Goal: Task Accomplishment & Management: Complete application form

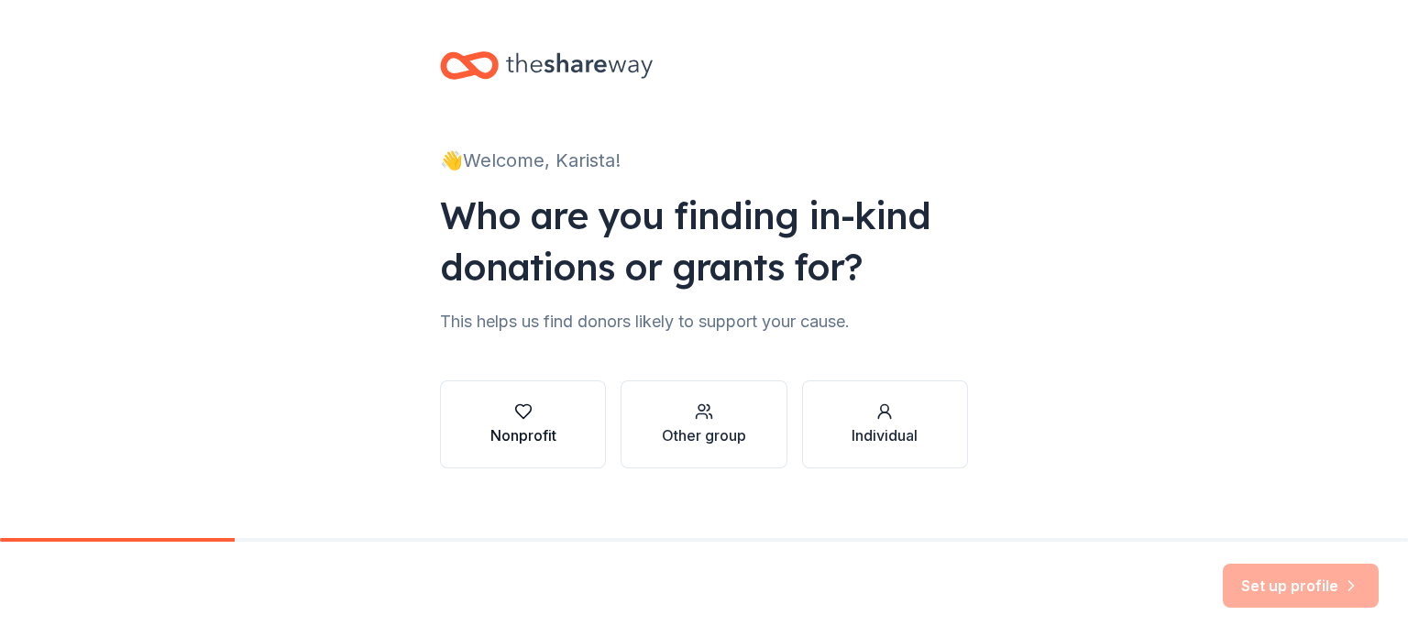
click at [516, 439] on div "Nonprofit" at bounding box center [523, 435] width 66 height 22
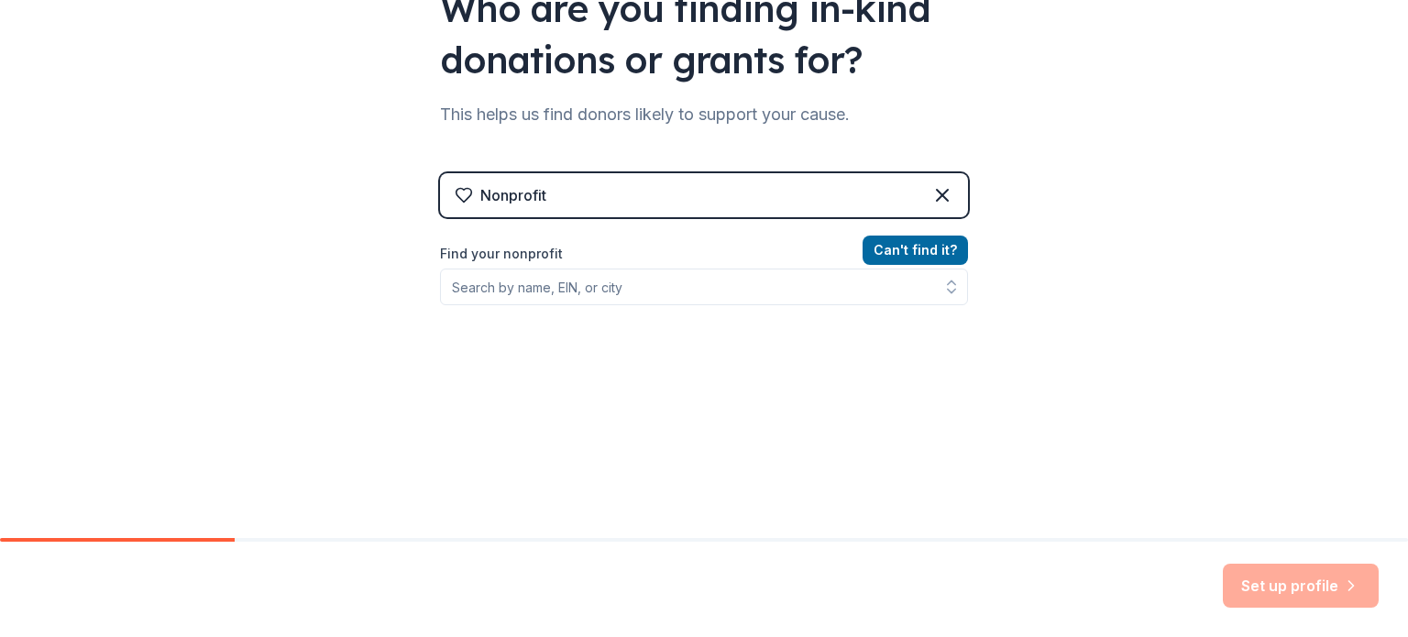
scroll to position [209, 0]
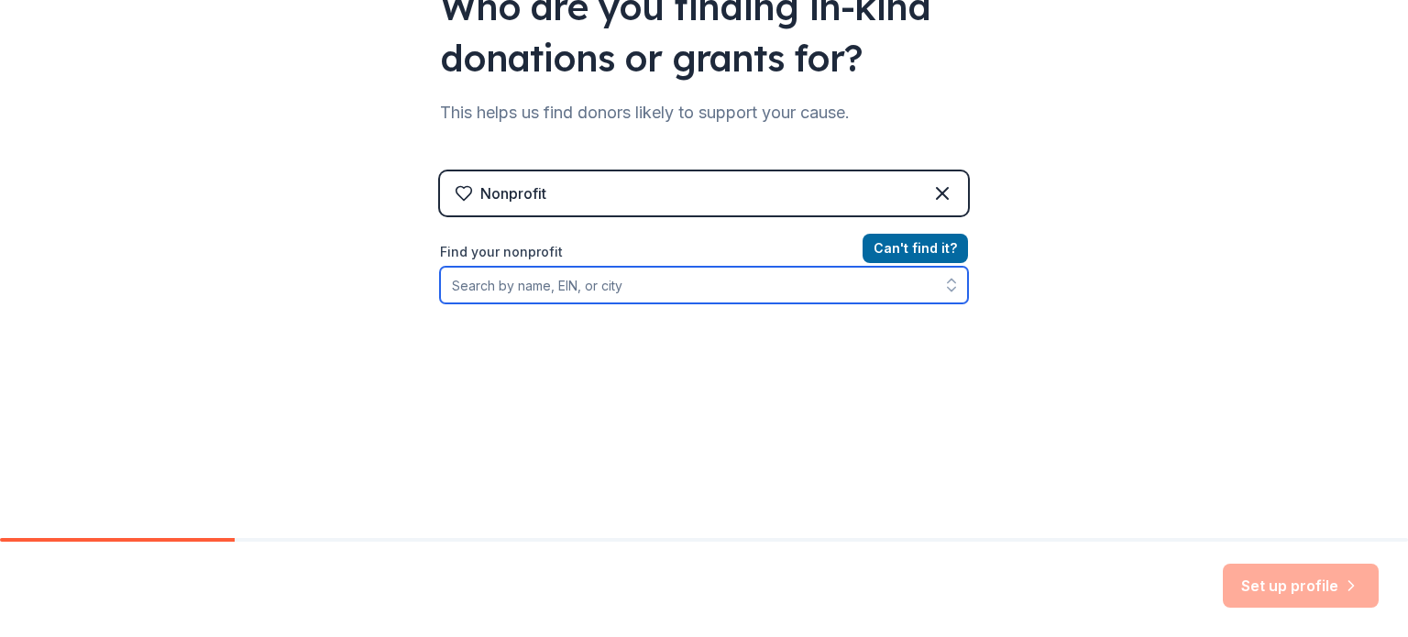
click at [588, 289] on input "Find your nonprofit" at bounding box center [704, 285] width 528 height 37
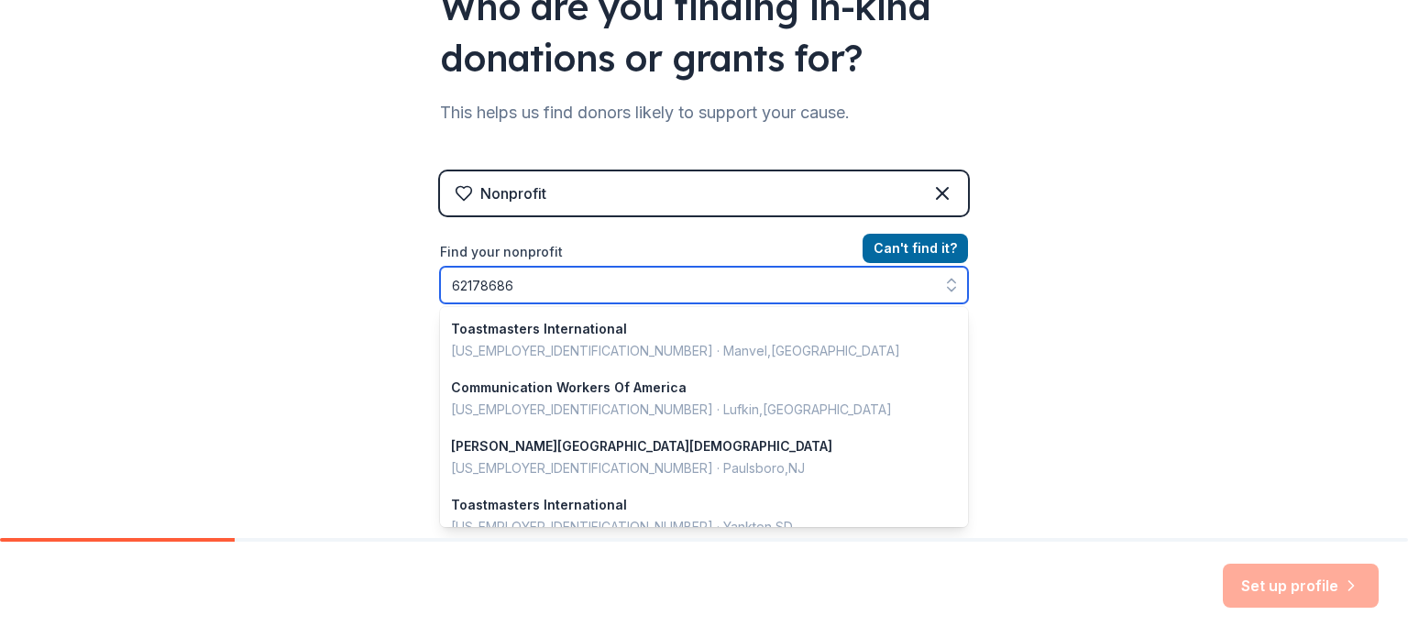
type input "621786865"
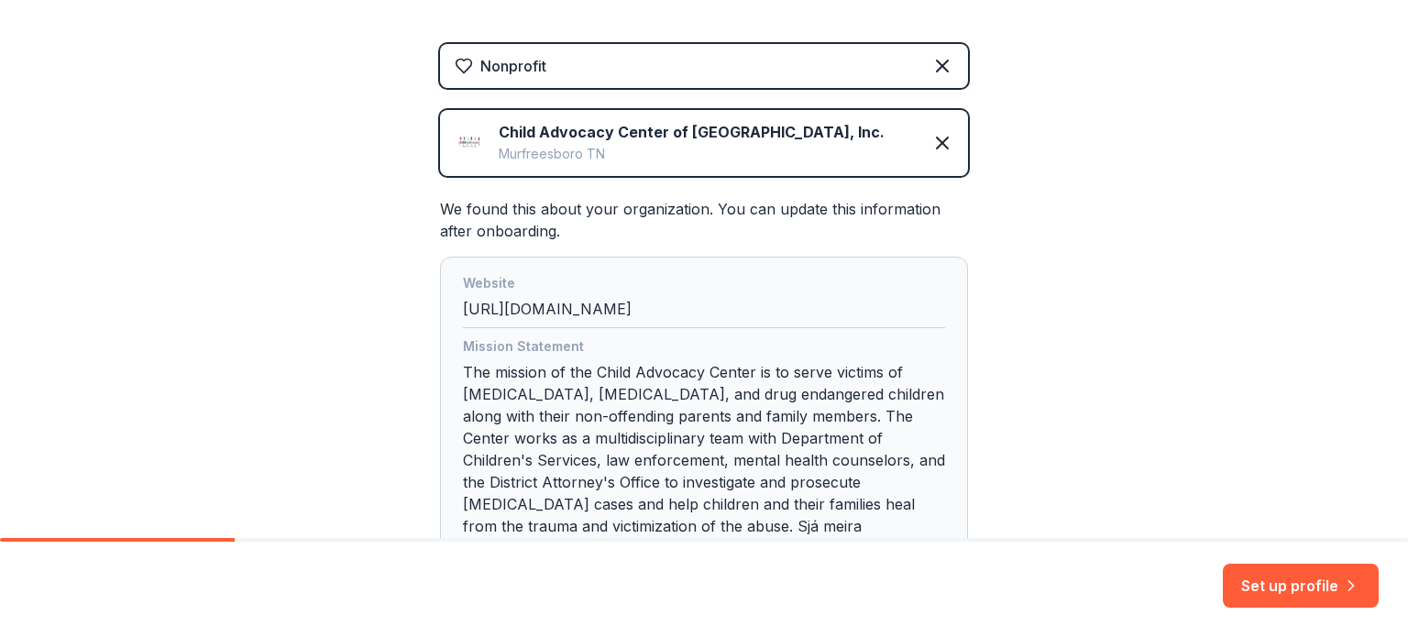
scroll to position [482, 0]
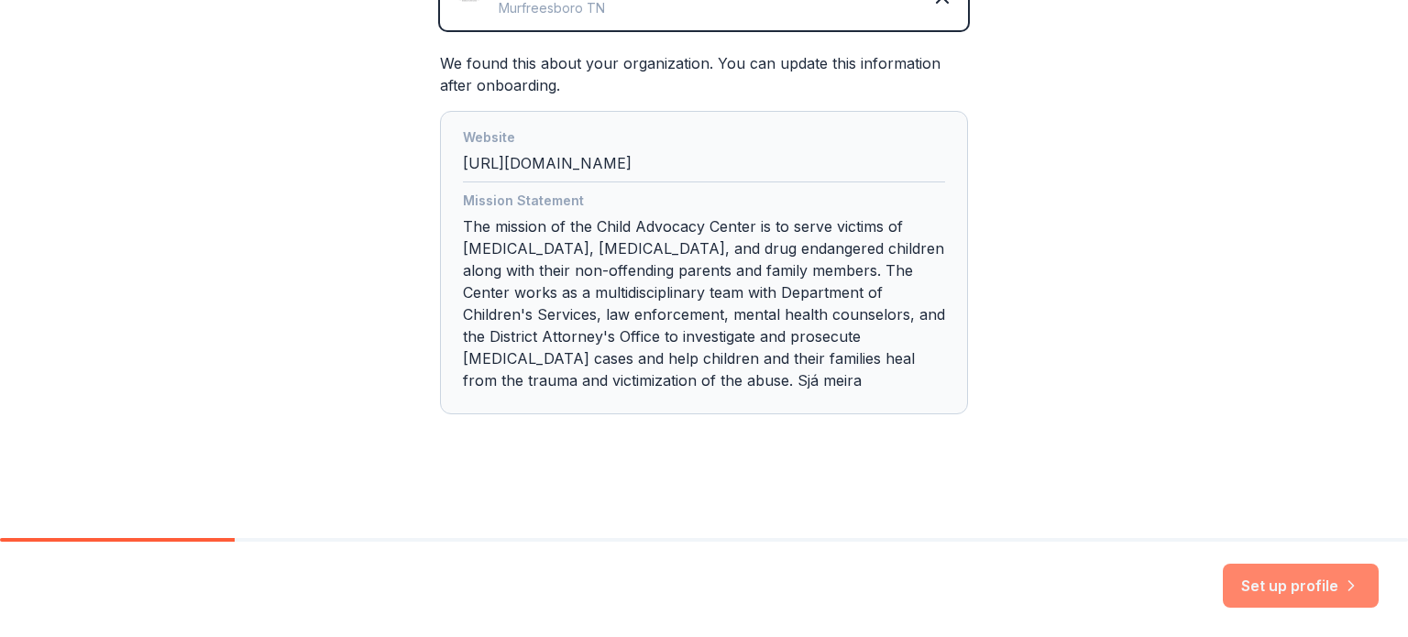
click at [1283, 586] on button "Set up profile" at bounding box center [1301, 586] width 156 height 44
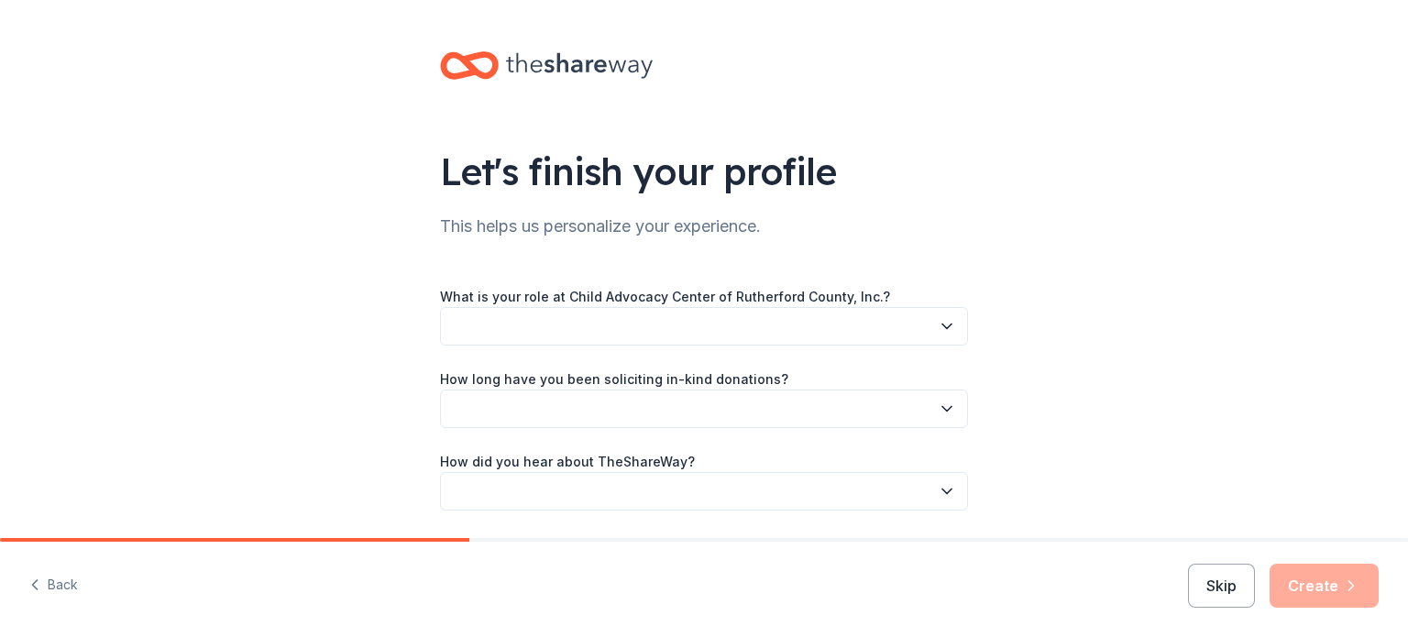
scroll to position [60, 0]
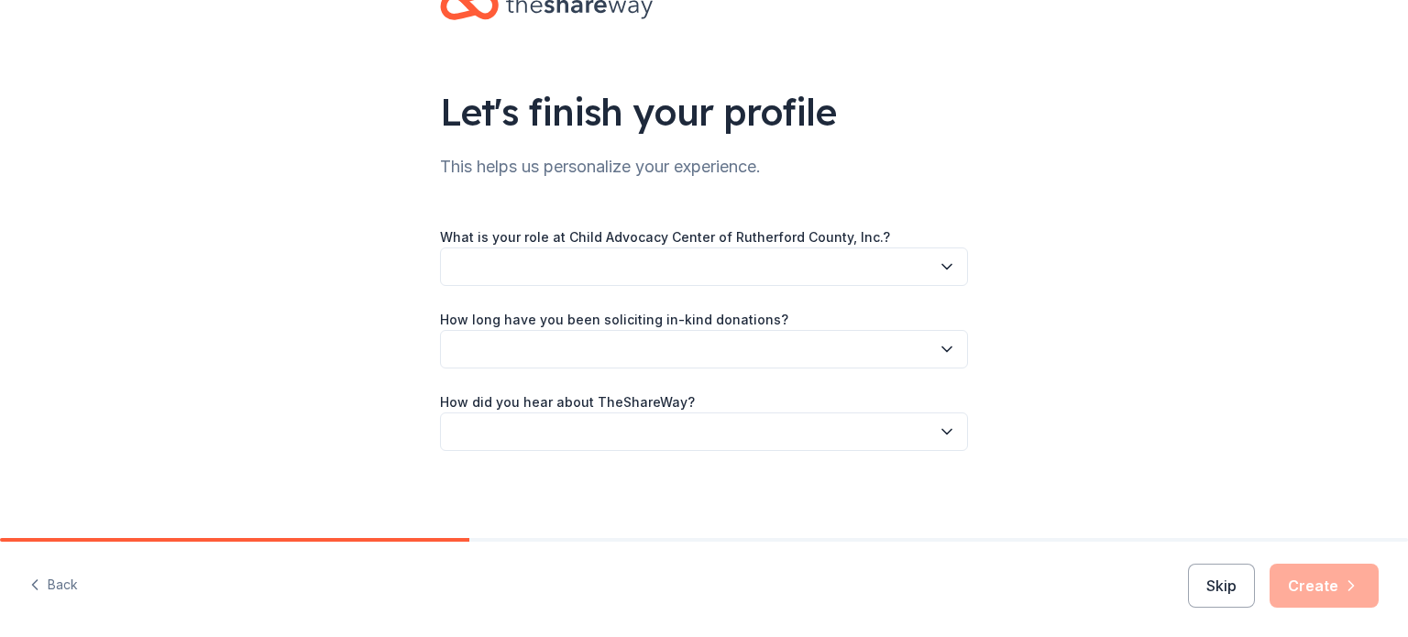
click at [797, 247] on button "button" at bounding box center [704, 266] width 528 height 38
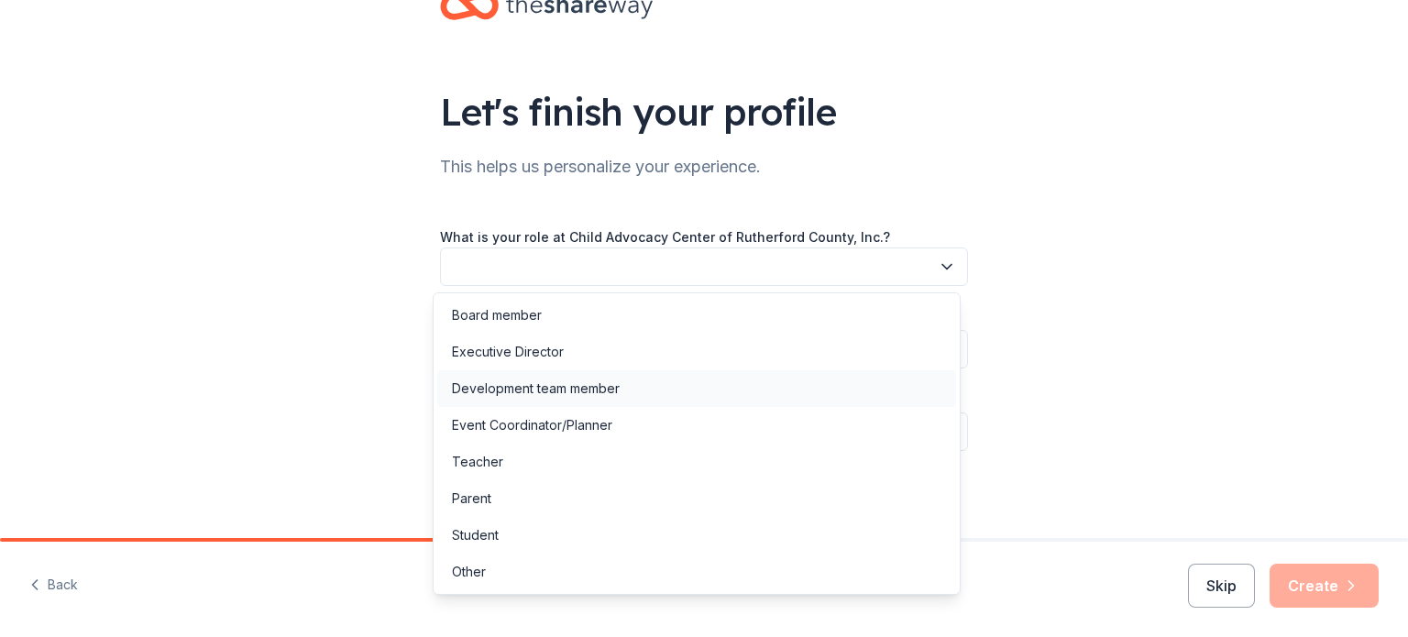
click at [534, 388] on div "Development team member" at bounding box center [536, 389] width 168 height 22
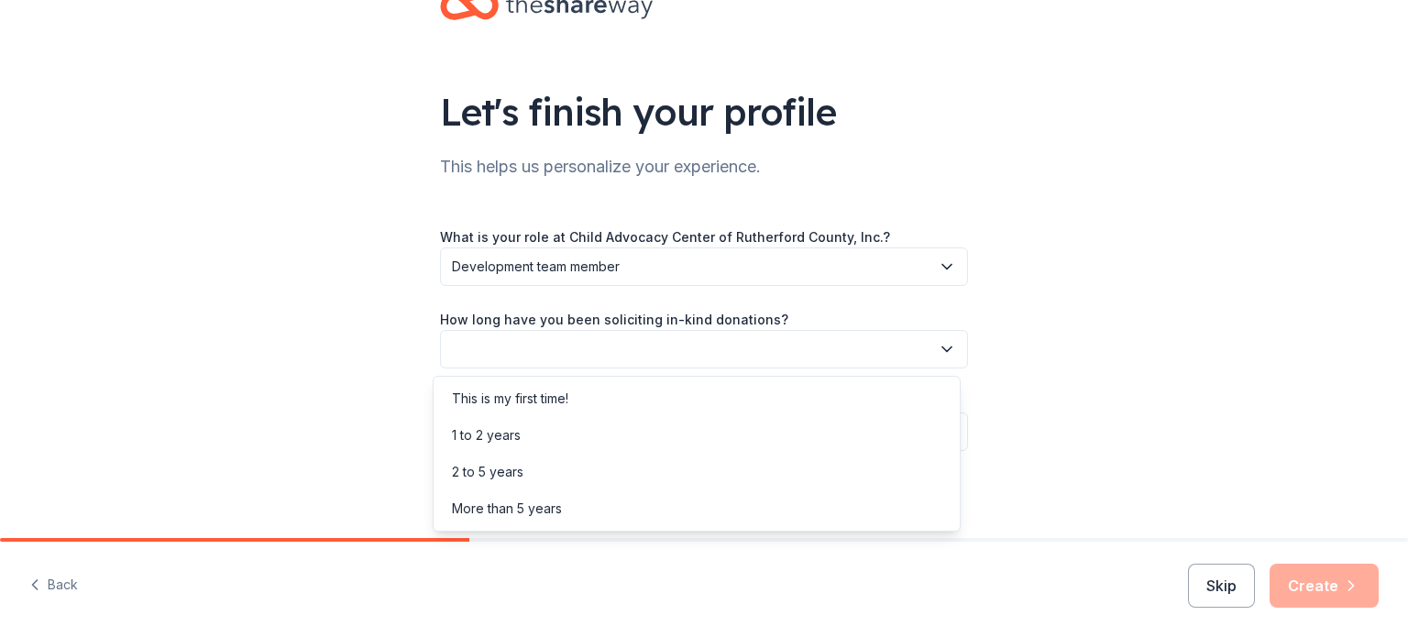
click at [570, 350] on button "button" at bounding box center [704, 349] width 528 height 38
click at [522, 478] on div "2 to 5 years" at bounding box center [487, 472] width 71 height 22
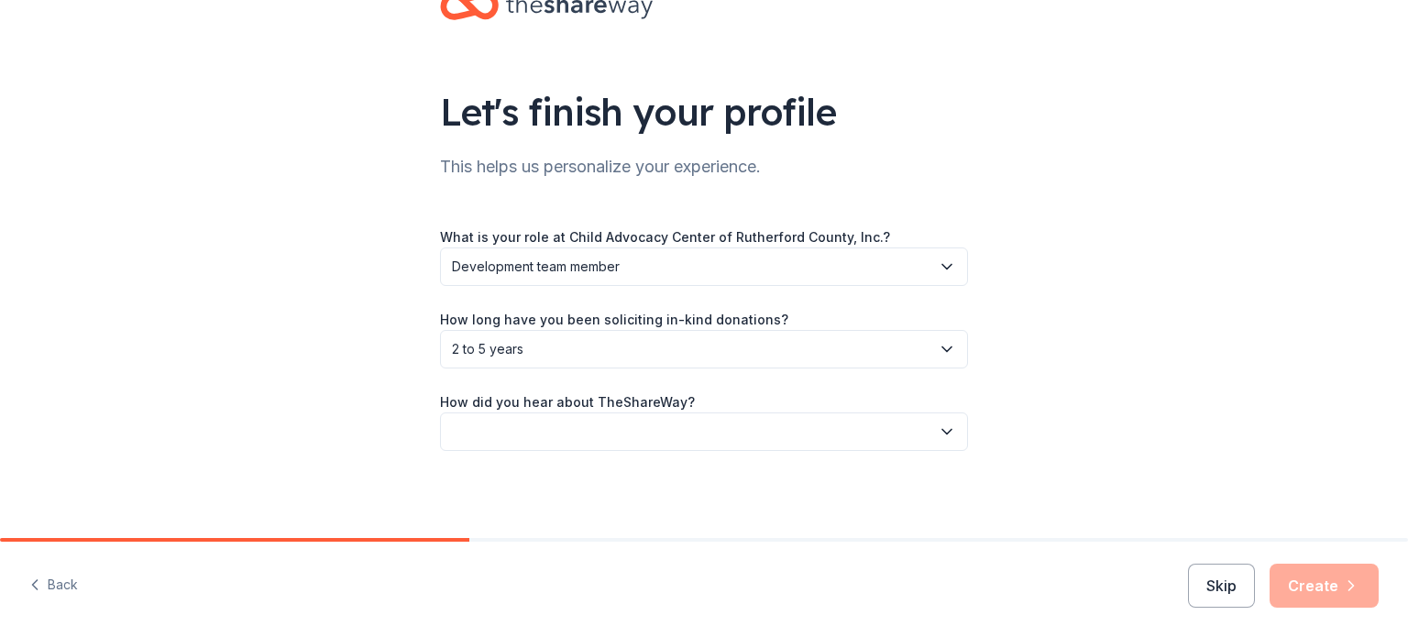
click at [664, 423] on button "button" at bounding box center [704, 431] width 528 height 38
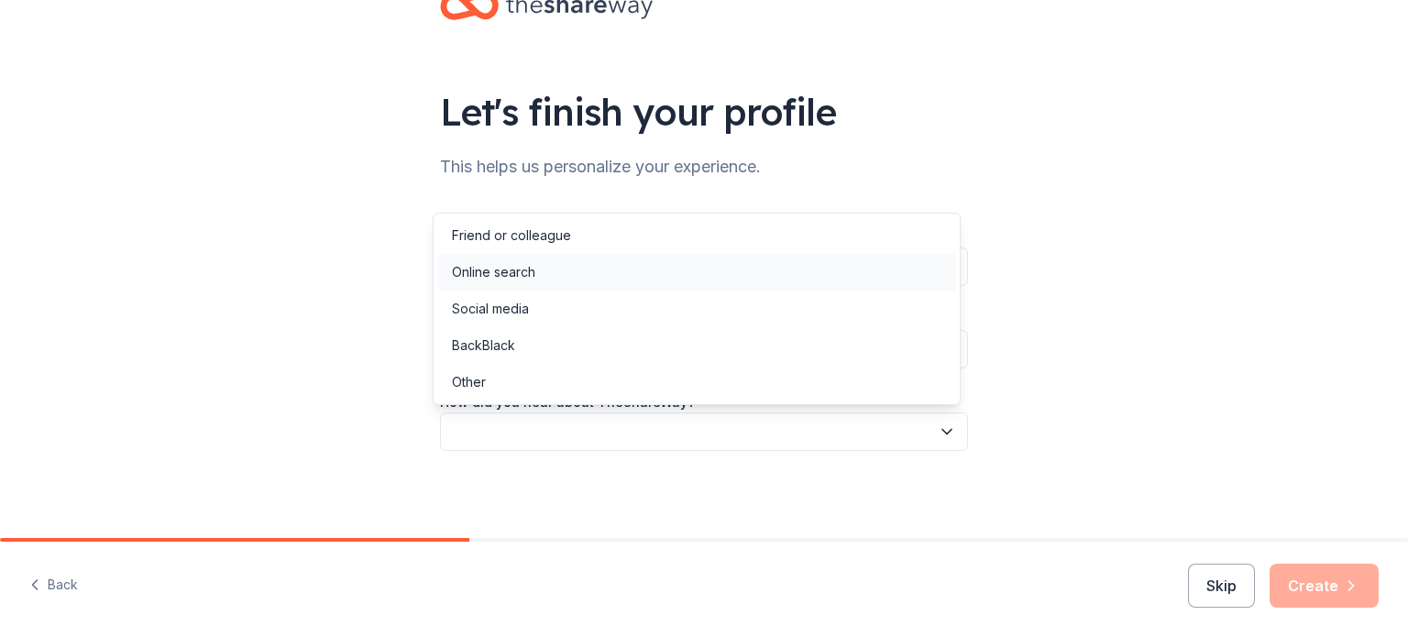
click at [557, 274] on div "Online search" at bounding box center [696, 272] width 519 height 37
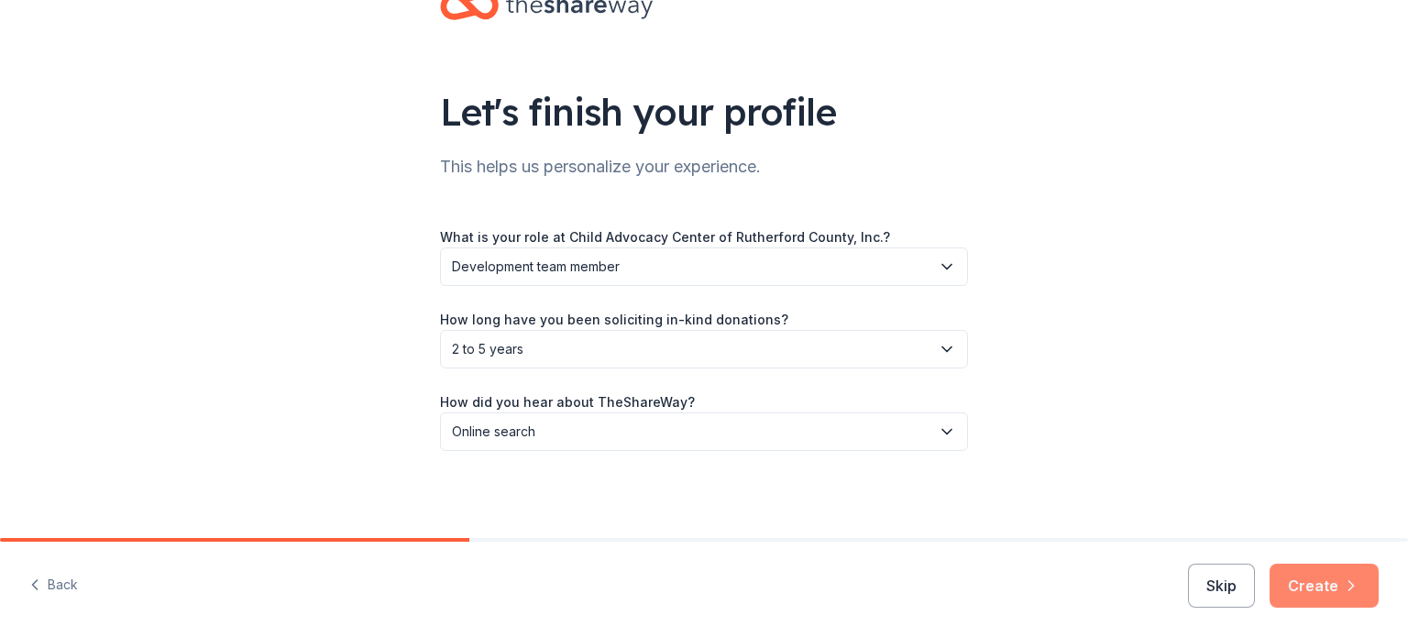
click at [1330, 586] on button "Create" at bounding box center [1323, 586] width 109 height 44
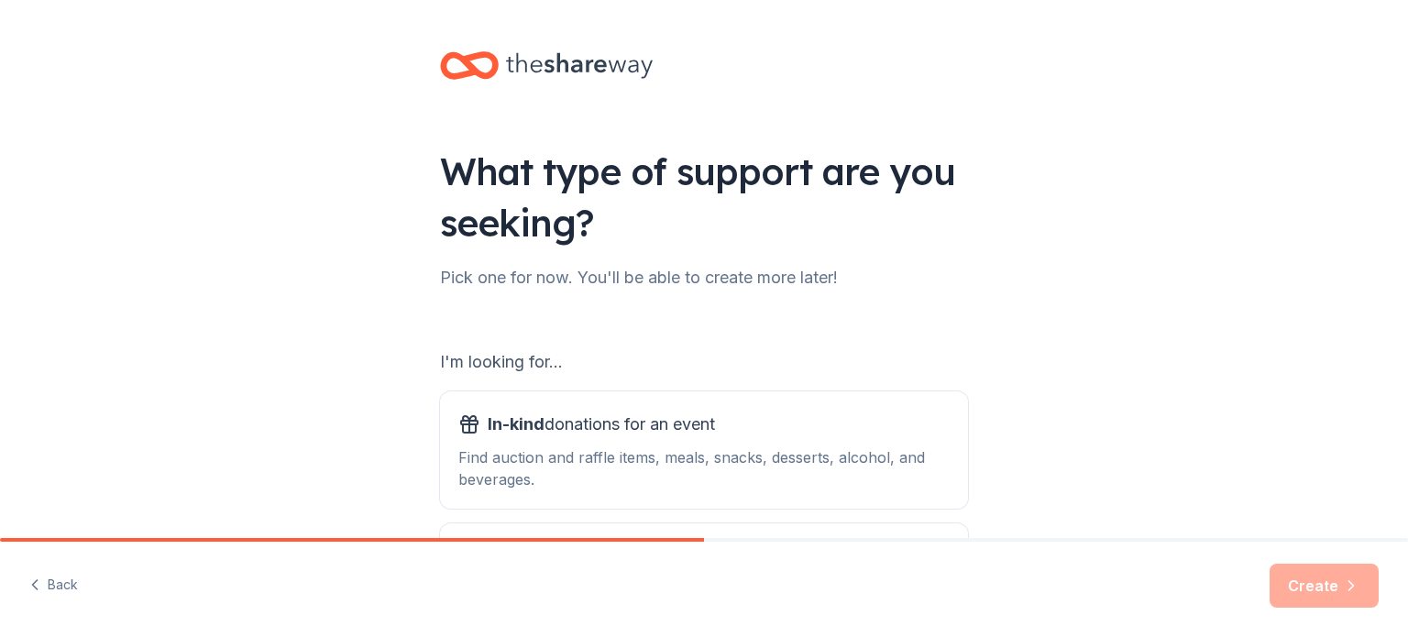
scroll to position [202, 0]
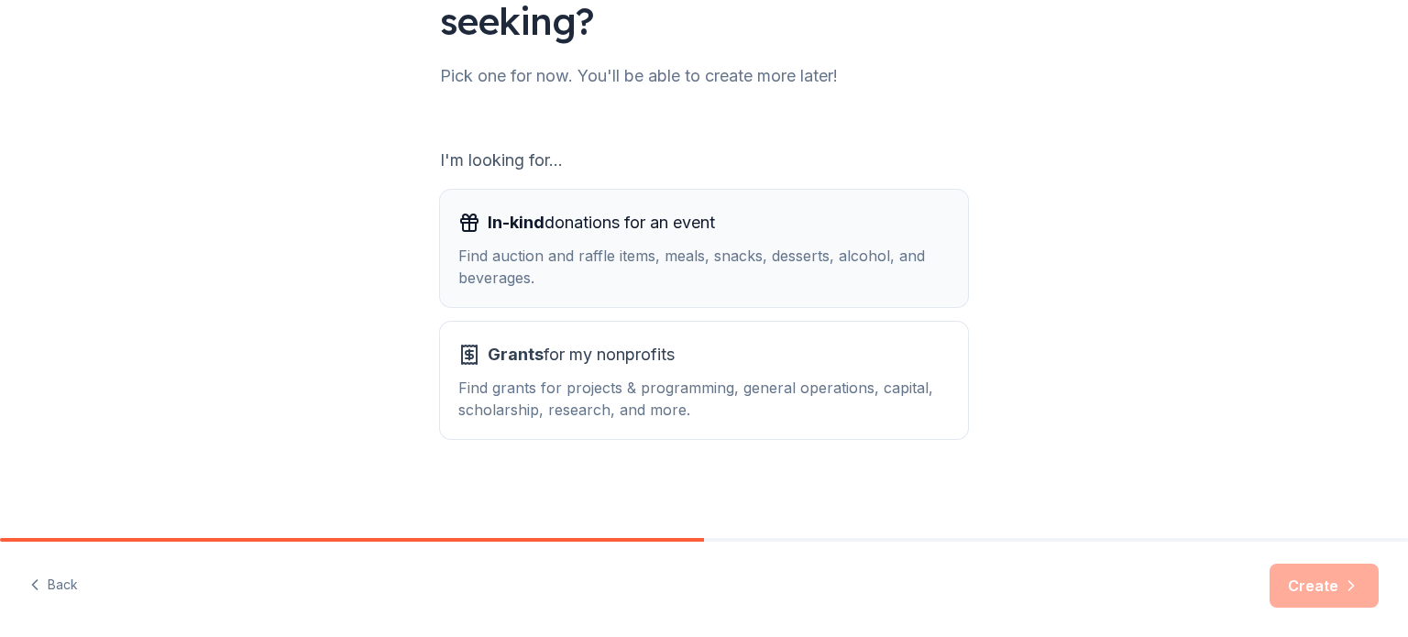
click at [702, 300] on button "In-kind donations for an event Find auction and raffle items, meals, snacks, de…" at bounding box center [704, 248] width 528 height 117
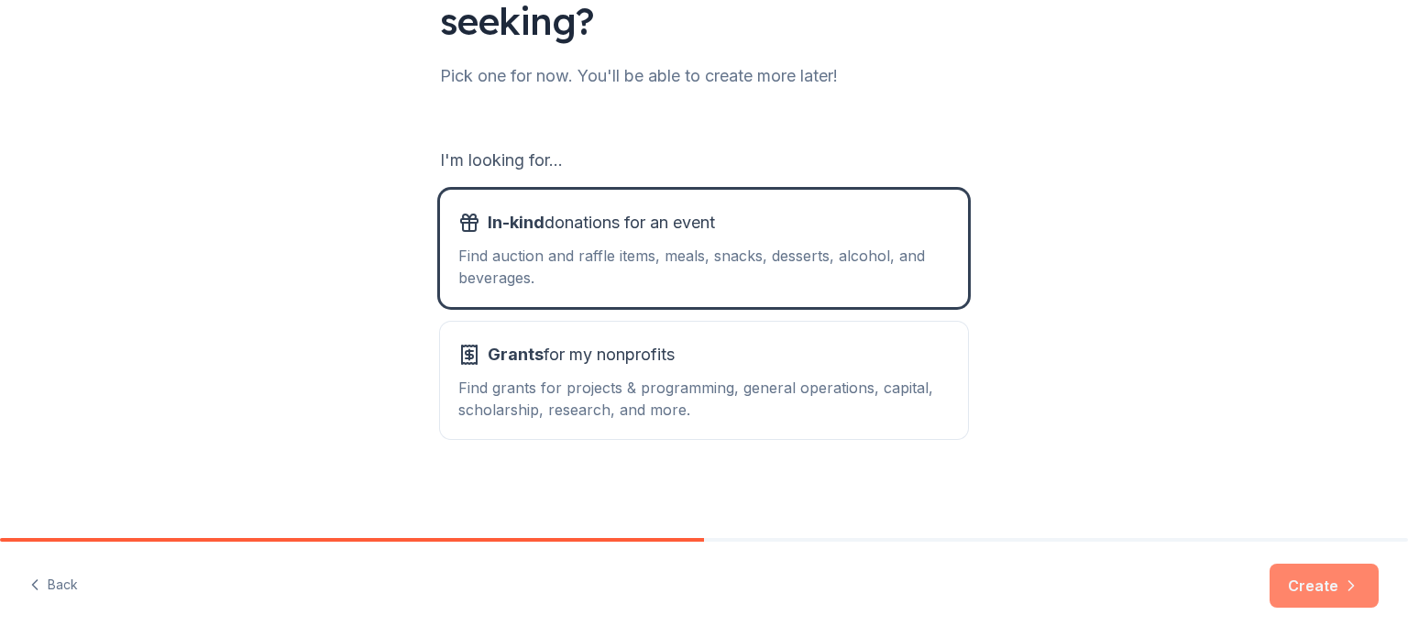
click at [1320, 568] on button "Create" at bounding box center [1323, 586] width 109 height 44
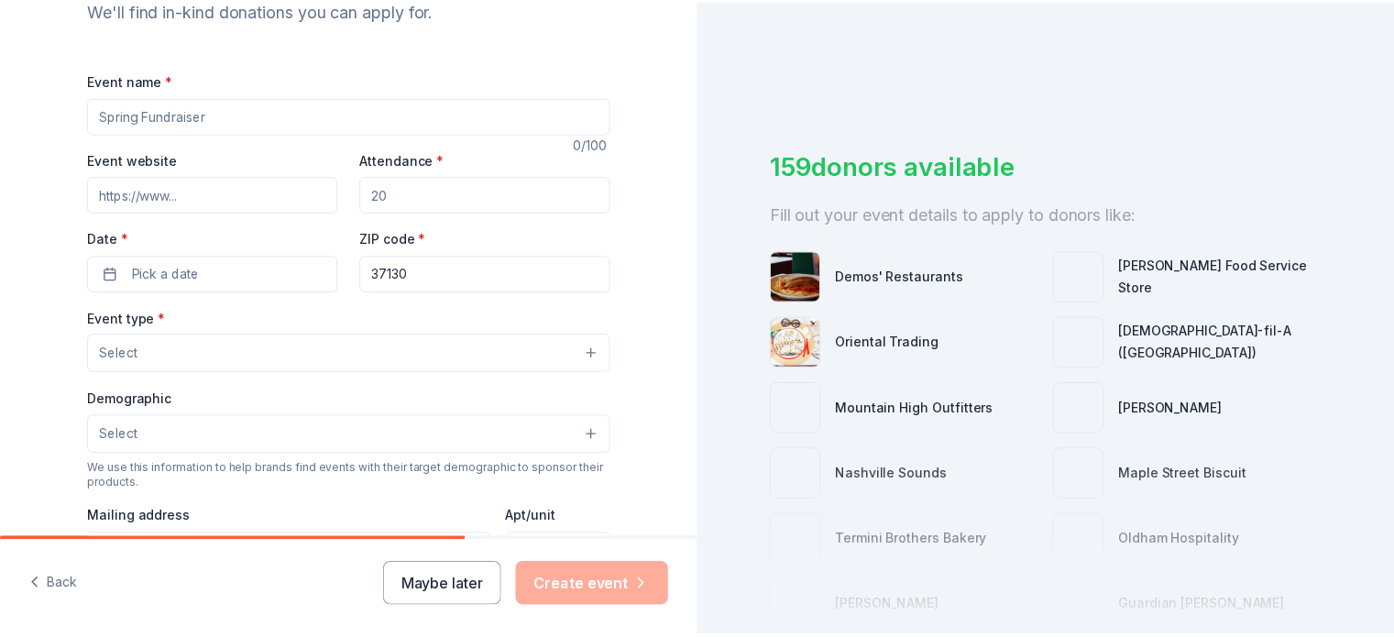
scroll to position [282, 0]
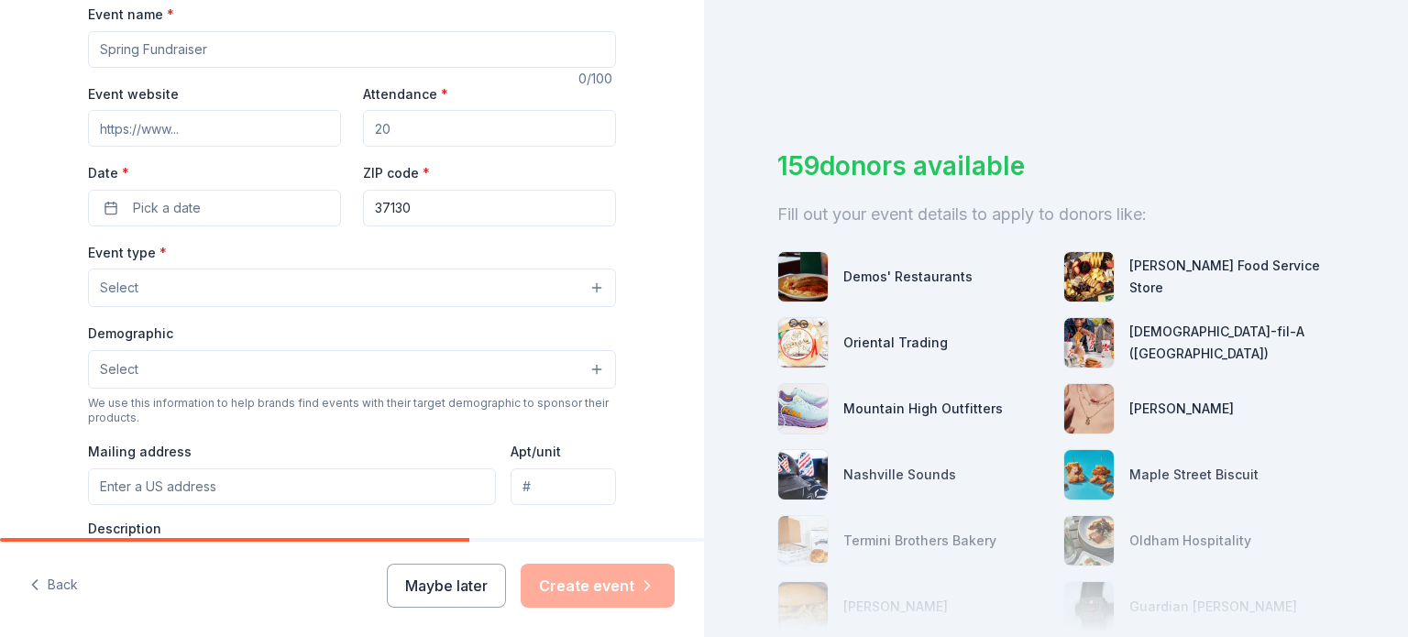
click at [477, 554] on div "Back Maybe later Create event" at bounding box center [352, 589] width 704 height 95
click at [469, 574] on button "Maybe later" at bounding box center [446, 586] width 119 height 44
click at [458, 598] on button "Maybe later" at bounding box center [446, 586] width 119 height 44
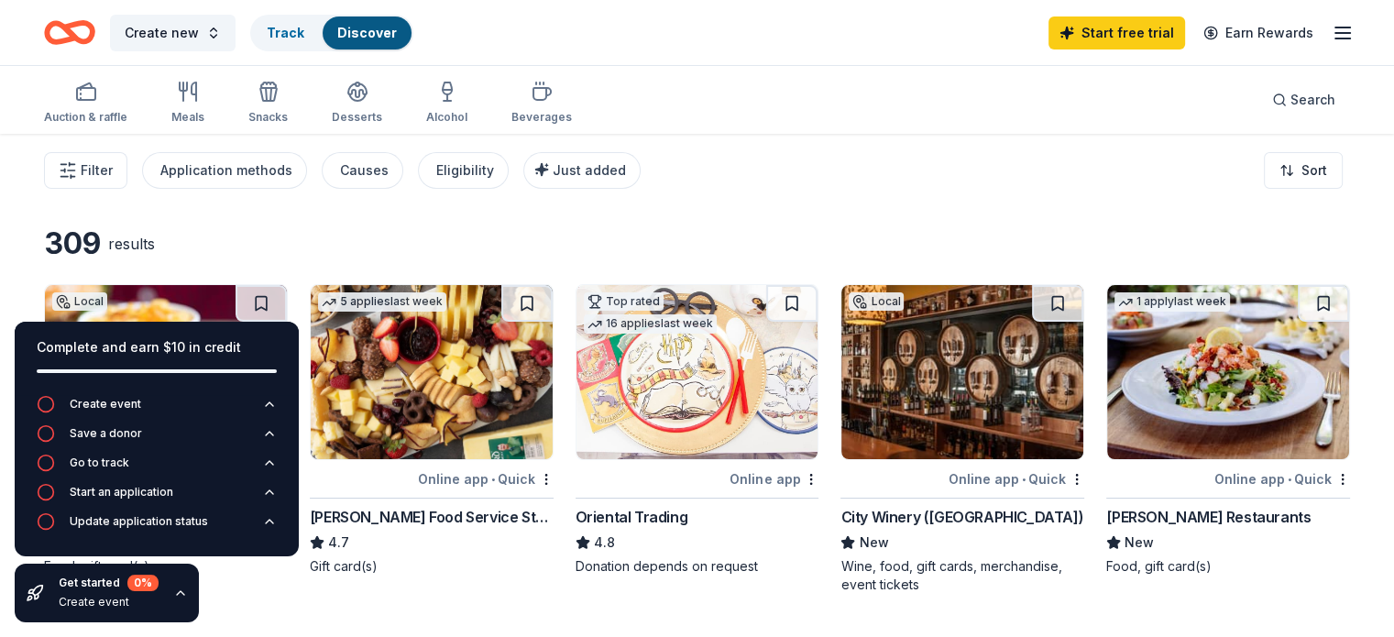
click at [110, 104] on div "Auction & raffle" at bounding box center [85, 103] width 83 height 44
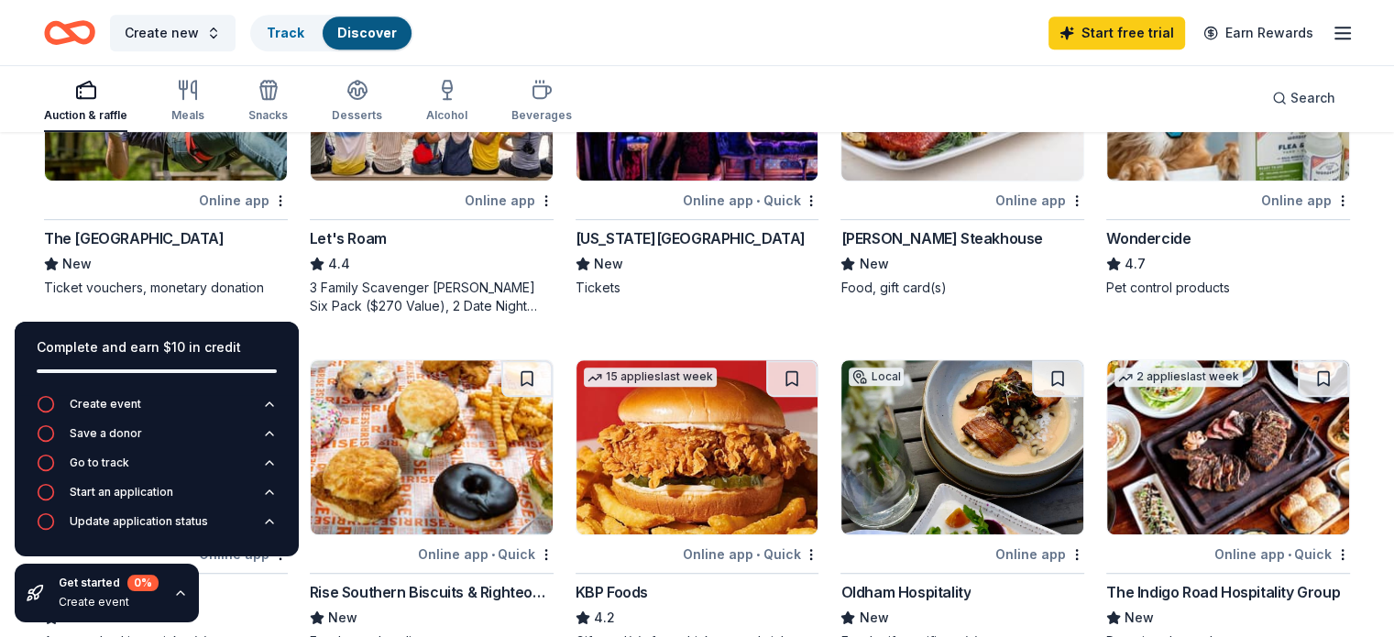
scroll to position [1241, 0]
